Goal: Task Accomplishment & Management: Manage account settings

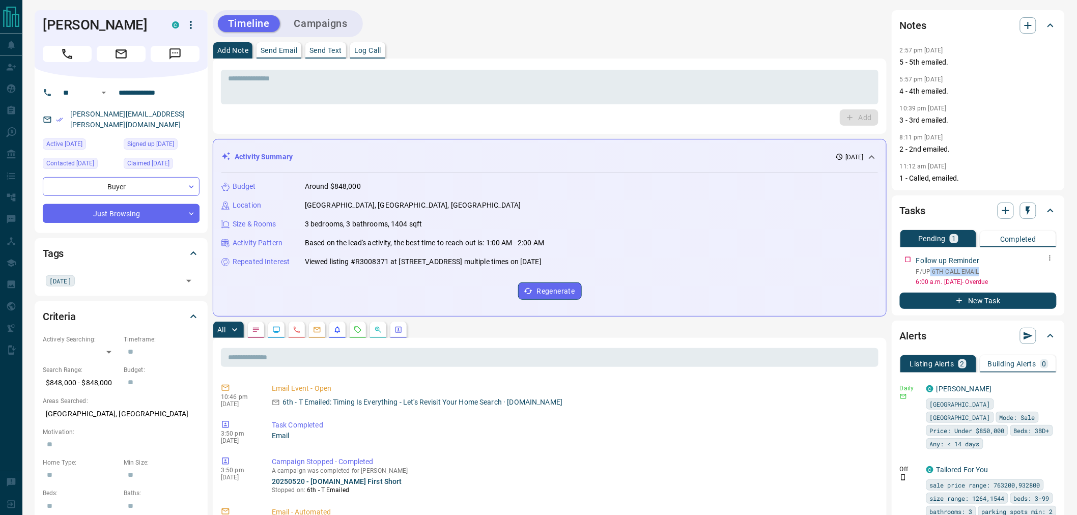
drag, startPoint x: 928, startPoint y: 270, endPoint x: 982, endPoint y: 271, distance: 54.0
click at [982, 271] on p "F/UP 6TH CALL EMAIL" at bounding box center [986, 271] width 140 height 9
click at [981, 271] on p "F/UP 6TH CALL EMAIL" at bounding box center [986, 271] width 140 height 9
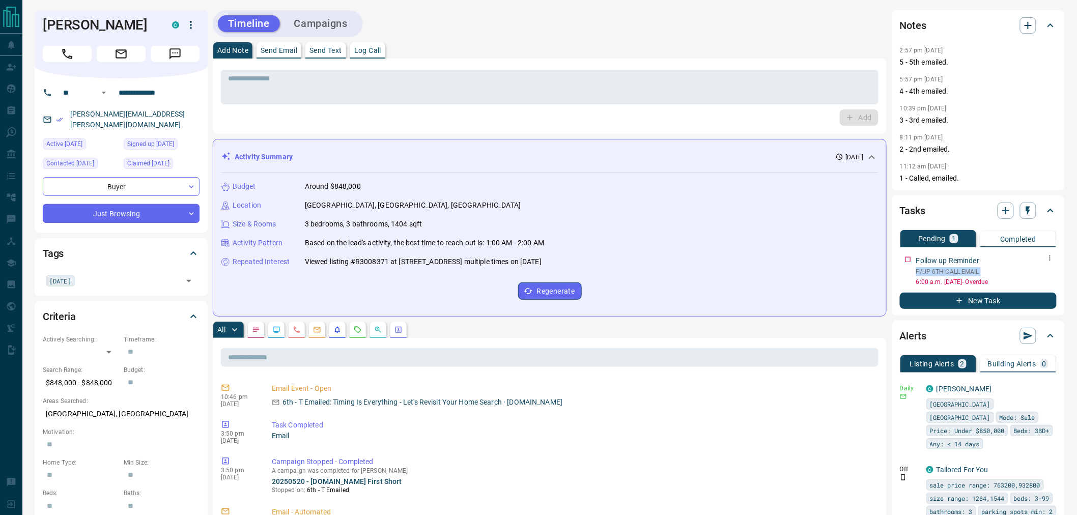
drag, startPoint x: 1010, startPoint y: 279, endPoint x: 910, endPoint y: 280, distance: 100.3
click at [910, 280] on div "Follow up Reminder F/UP 6TH CALL EMAIL 6:00 a.m. [DATE] - Overdue" at bounding box center [978, 268] width 157 height 35
click at [316, 18] on button "Campaigns" at bounding box center [321, 23] width 74 height 17
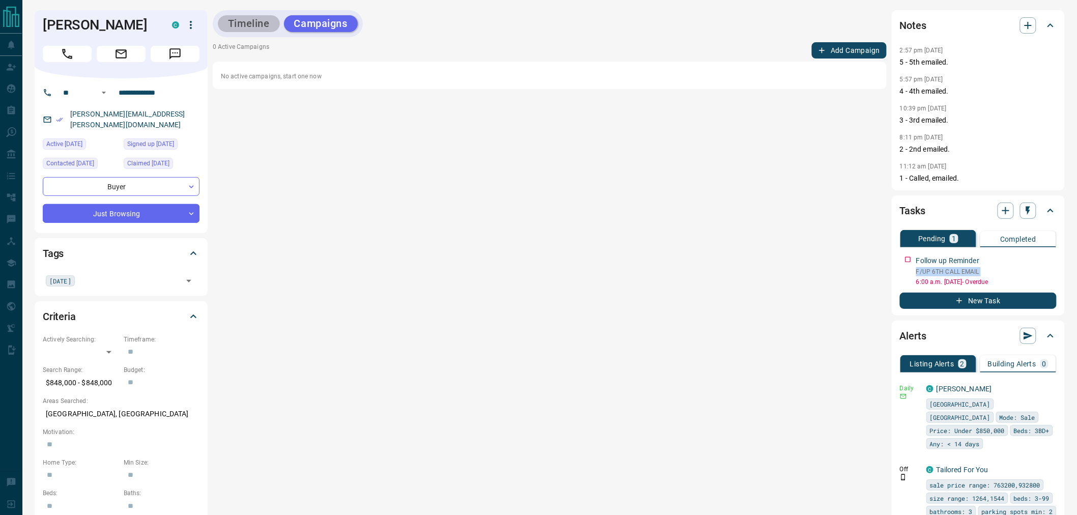
click at [257, 24] on button "Timeline" at bounding box center [249, 23] width 62 height 17
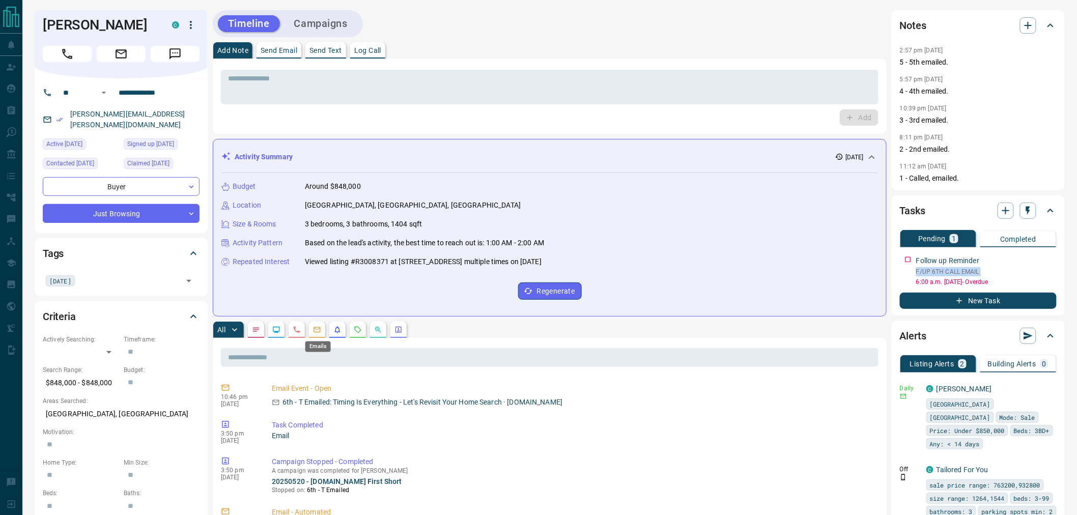
click at [318, 332] on icon "Emails" at bounding box center [317, 330] width 8 height 8
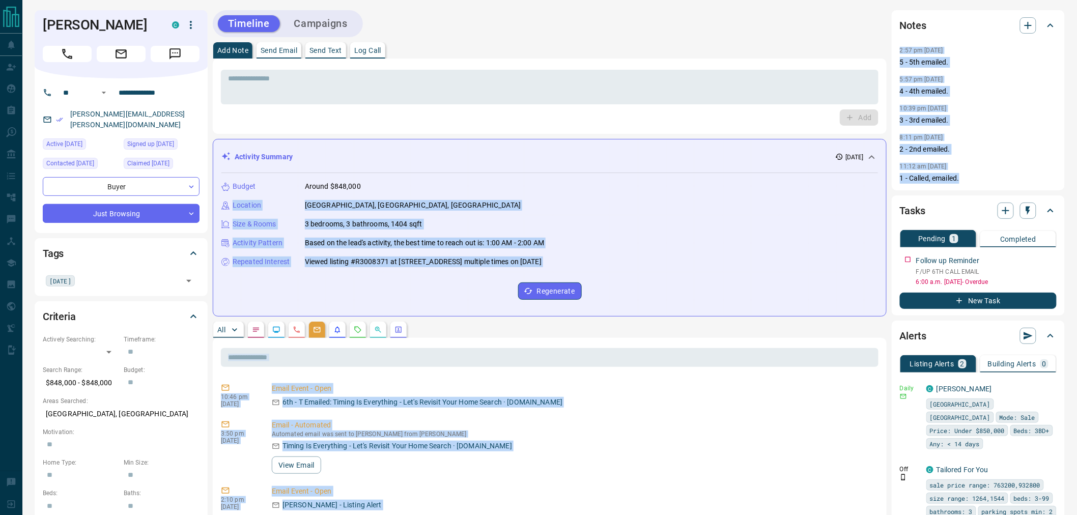
drag, startPoint x: 962, startPoint y: 180, endPoint x: 887, endPoint y: 184, distance: 74.9
click at [957, 161] on div "11:12 am [DATE] Pin" at bounding box center [978, 166] width 157 height 13
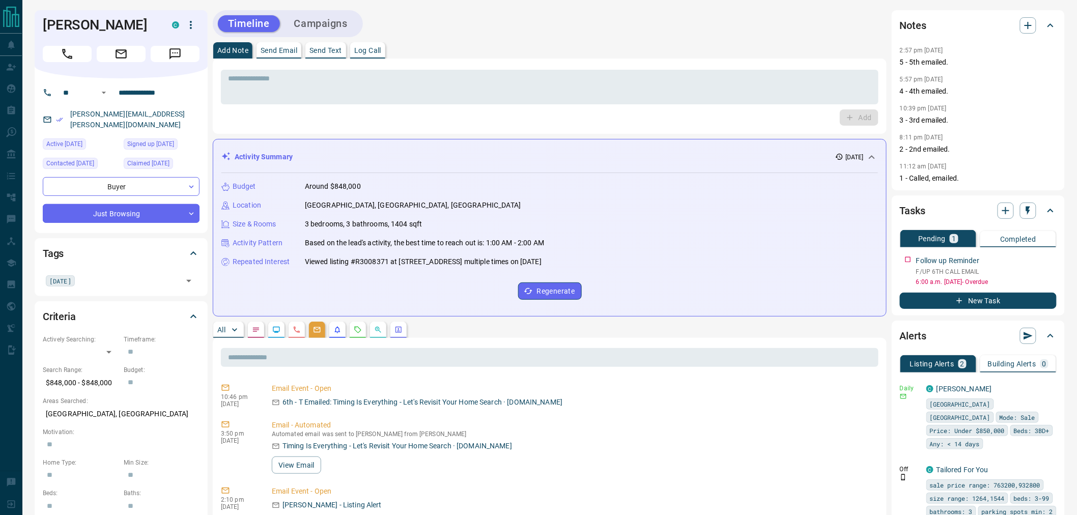
click at [332, 33] on div "Timeline Campaigns" at bounding box center [288, 23] width 144 height 21
click at [323, 34] on div "Timeline Campaigns" at bounding box center [288, 23] width 150 height 27
click at [324, 20] on button "Campaigns" at bounding box center [321, 23] width 74 height 17
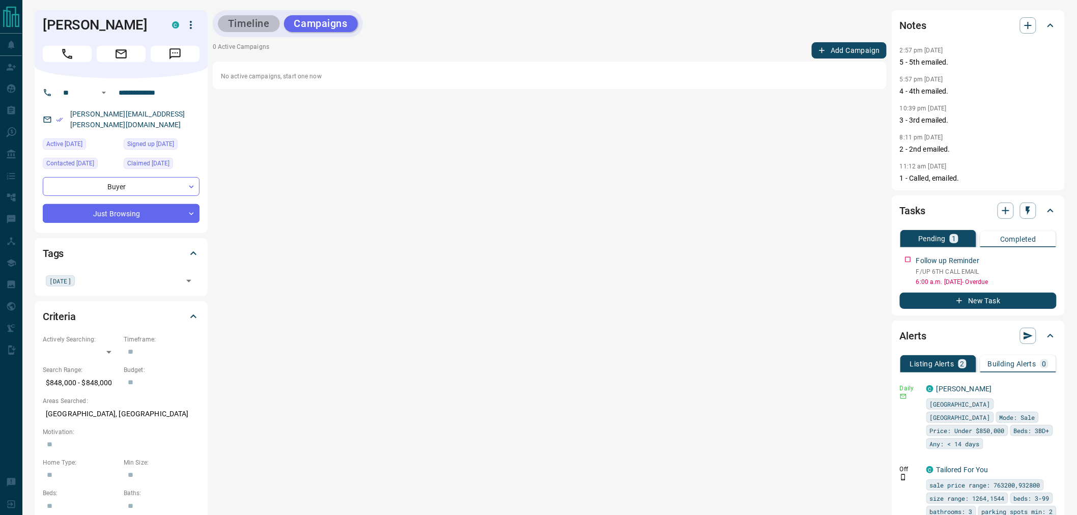
click at [268, 29] on button "Timeline" at bounding box center [249, 23] width 62 height 17
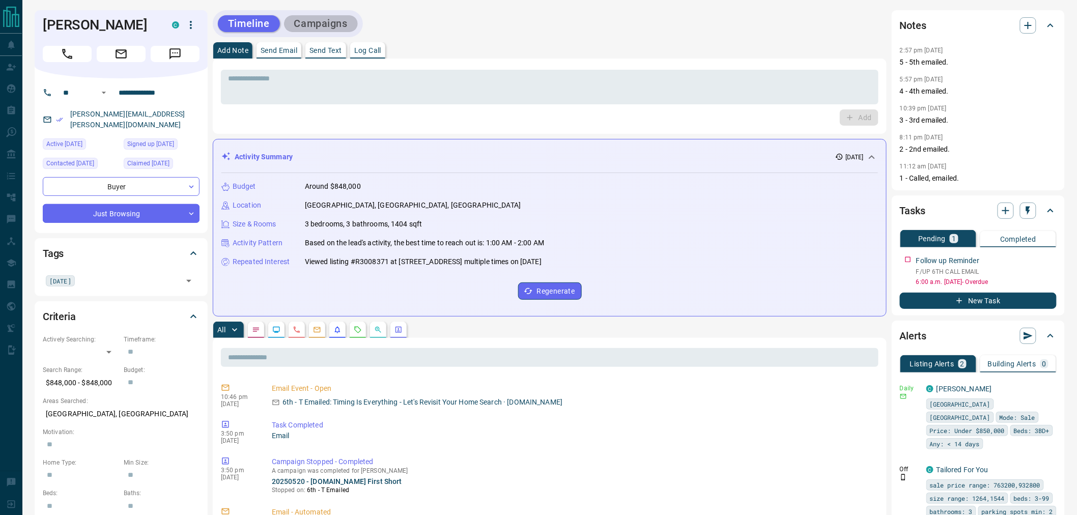
click at [319, 29] on button "Campaigns" at bounding box center [321, 23] width 74 height 17
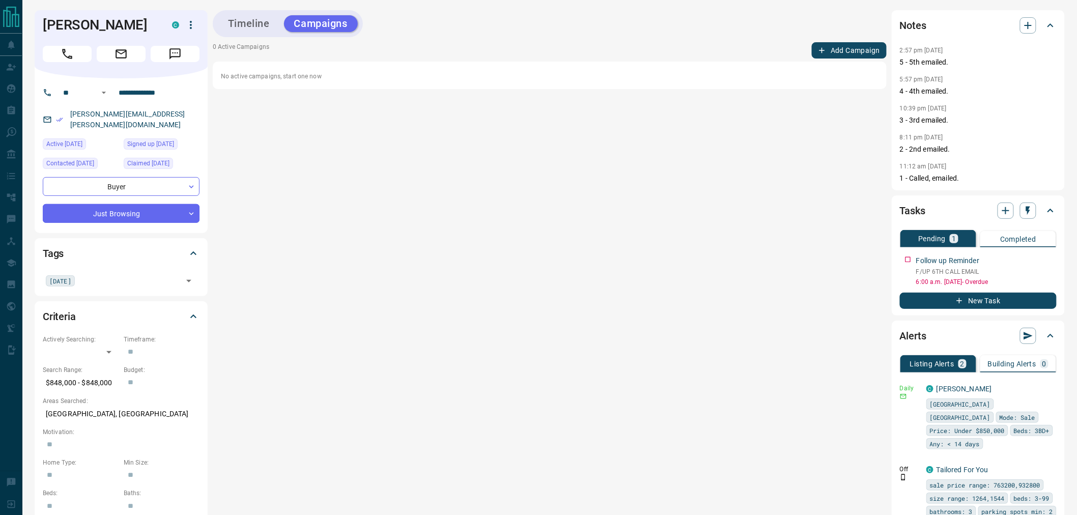
click at [258, 26] on button "Timeline" at bounding box center [249, 23] width 62 height 17
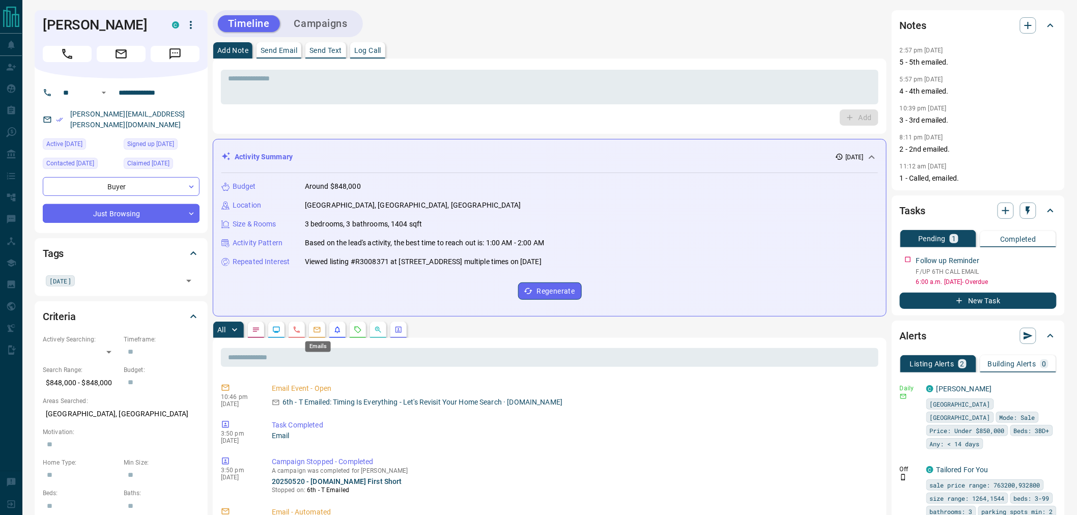
click at [316, 330] on icon "Emails" at bounding box center [317, 330] width 8 height 8
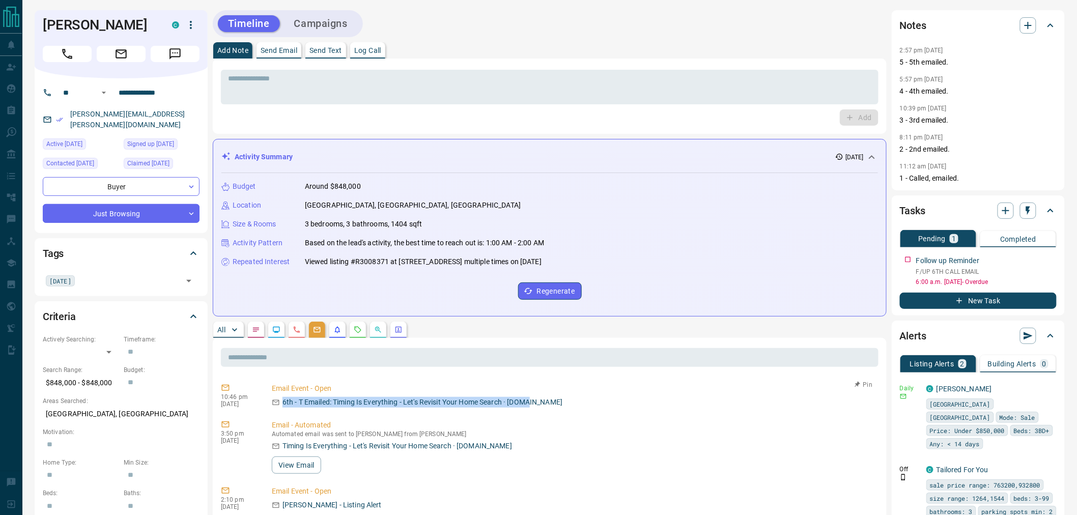
drag, startPoint x: 280, startPoint y: 403, endPoint x: 533, endPoint y: 404, distance: 252.4
click at [533, 404] on div "6th - T Emailed: Timing Is Everything - Let's Revisit Your Home Search · [DOMAI…" at bounding box center [573, 402] width 603 height 11
click at [1032, 23] on icon "button" at bounding box center [1028, 25] width 12 height 12
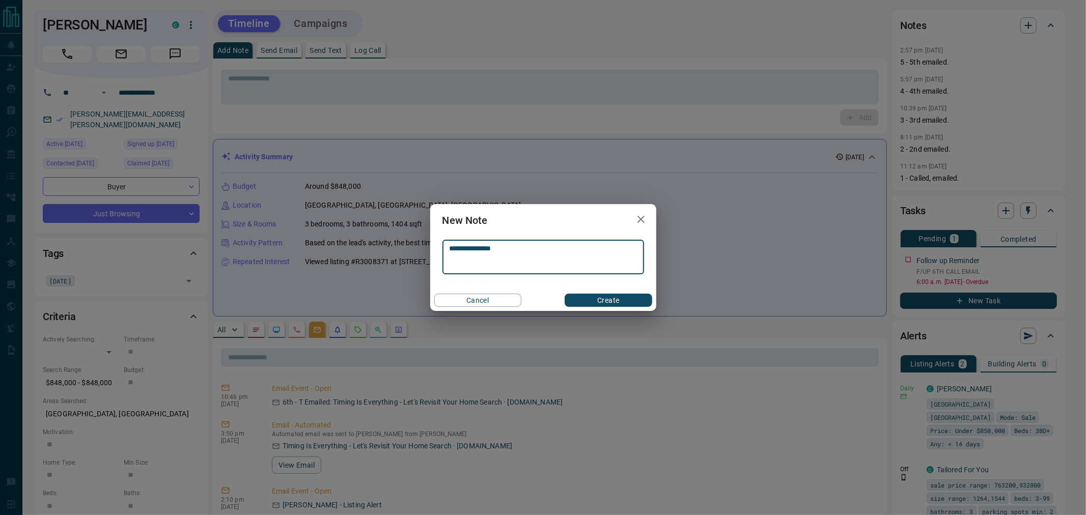
type textarea "**********"
click at [611, 300] on button "Create" at bounding box center [607, 300] width 87 height 13
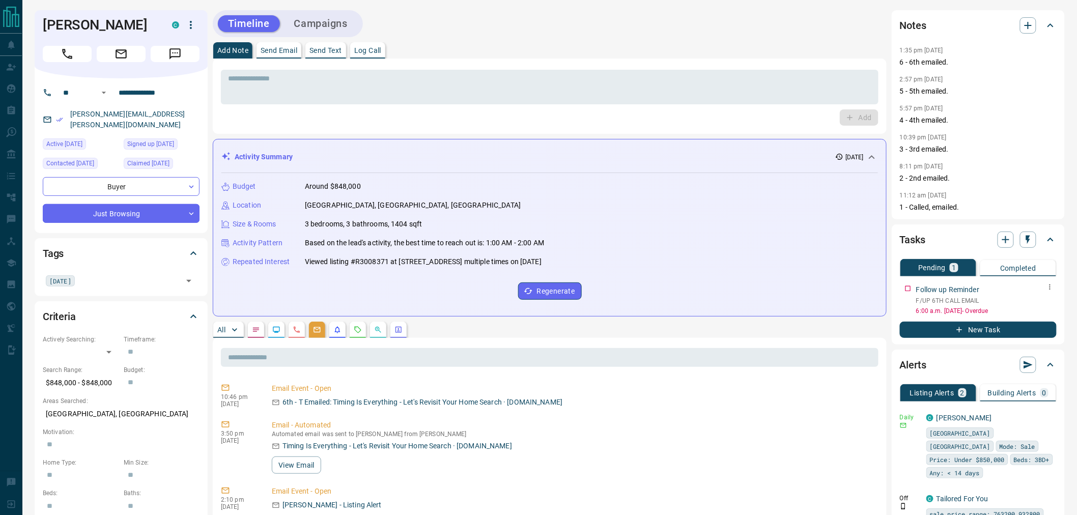
click at [1050, 287] on icon "button" at bounding box center [1050, 287] width 8 height 8
click at [1037, 317] on li "Delete" at bounding box center [1034, 321] width 45 height 15
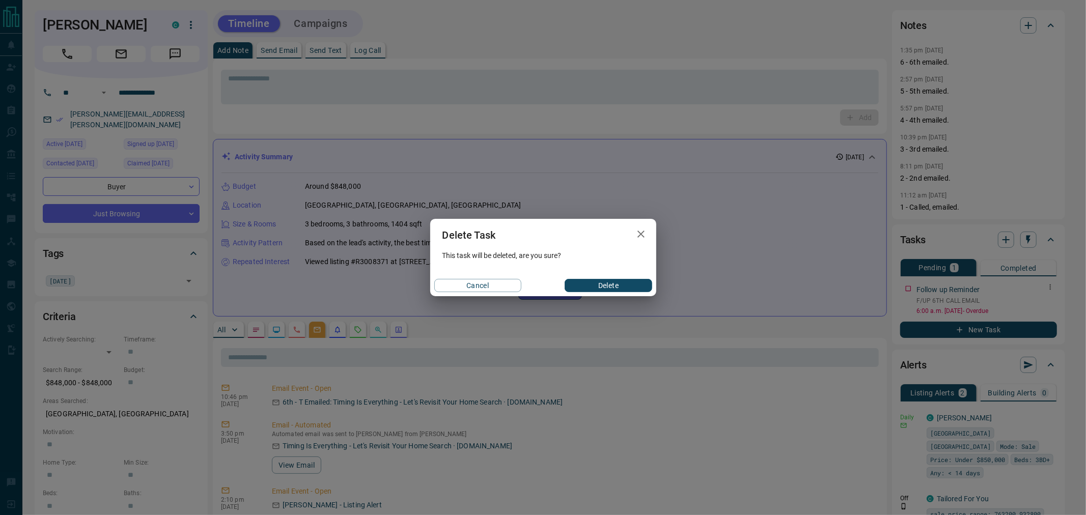
click at [628, 284] on button "Delete" at bounding box center [607, 285] width 87 height 13
